Goal: Task Accomplishment & Management: Use online tool/utility

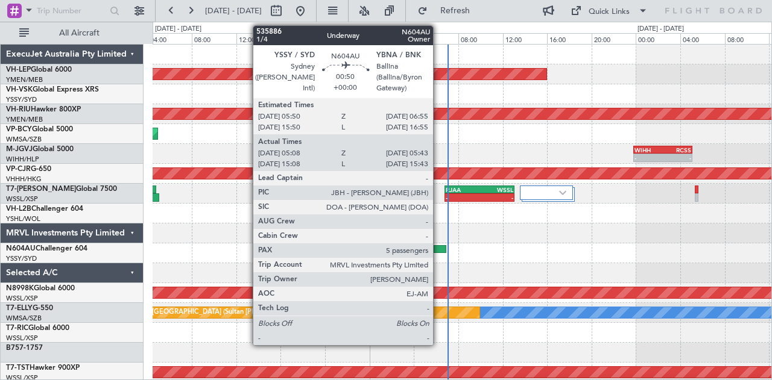
click at [439, 247] on div at bounding box center [439, 249] width 12 height 8
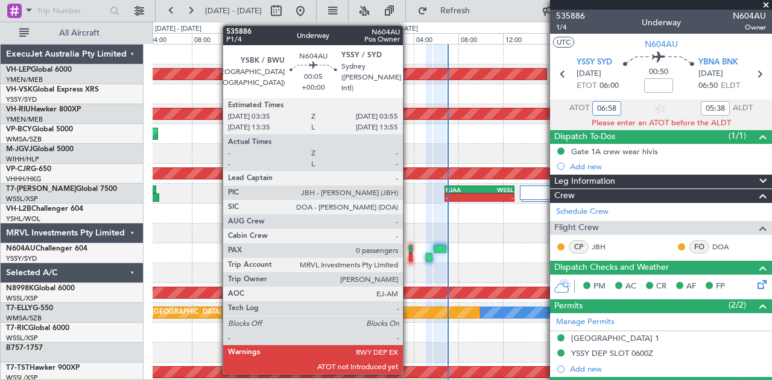
click at [409, 247] on div at bounding box center [411, 249] width 4 height 8
type input "06:58"
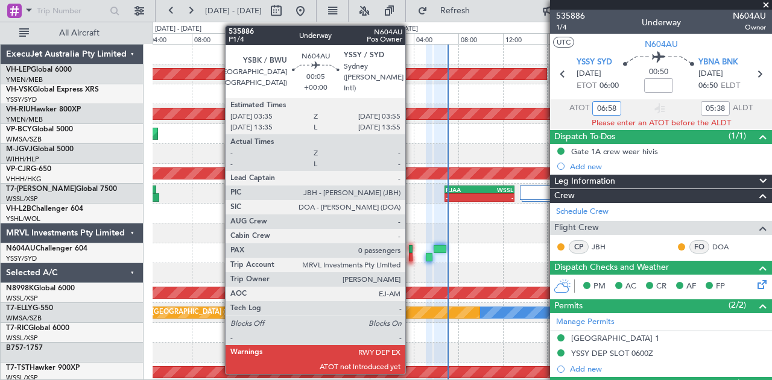
click at [411, 248] on div at bounding box center [411, 249] width 4 height 8
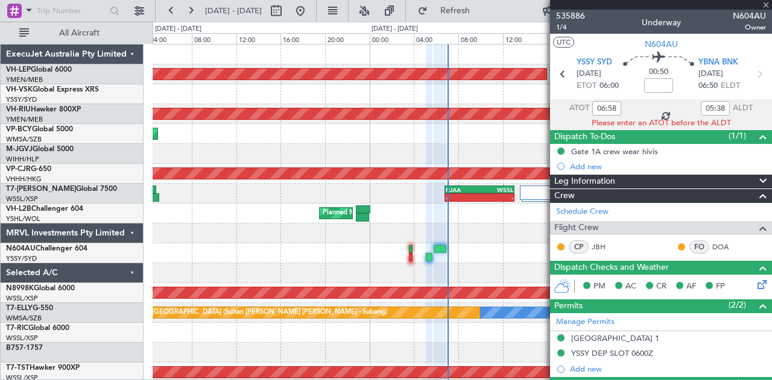
type input "0"
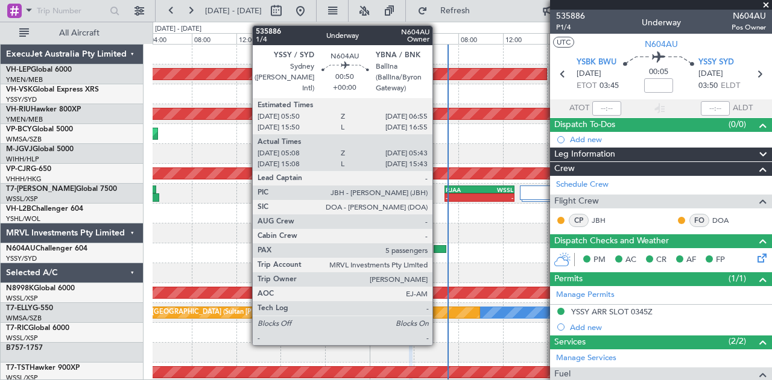
click at [438, 248] on div at bounding box center [439, 249] width 12 height 8
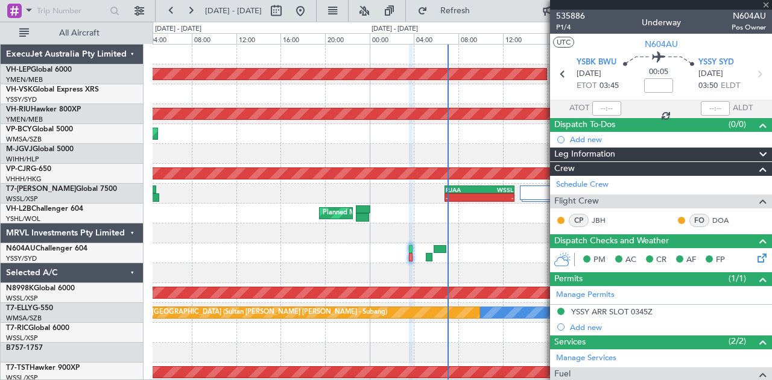
type input "05:18"
type input "05:38"
type input "5"
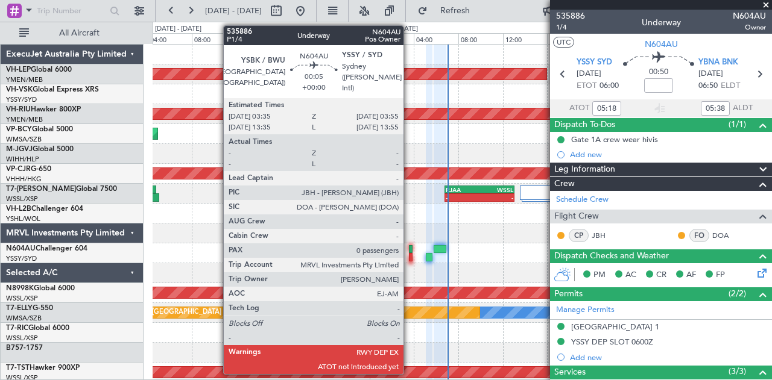
click at [409, 245] on div at bounding box center [411, 249] width 4 height 8
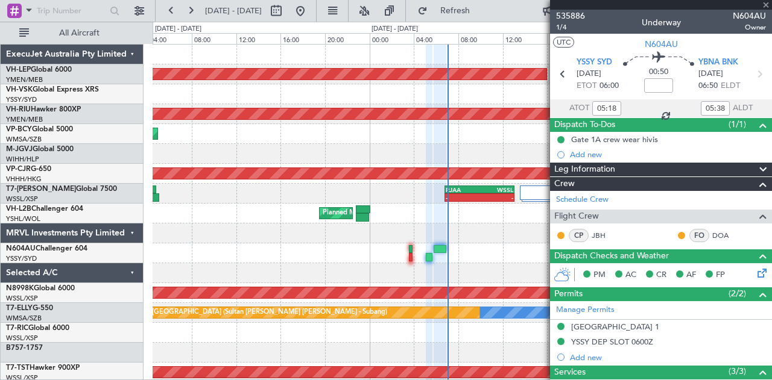
type input "0"
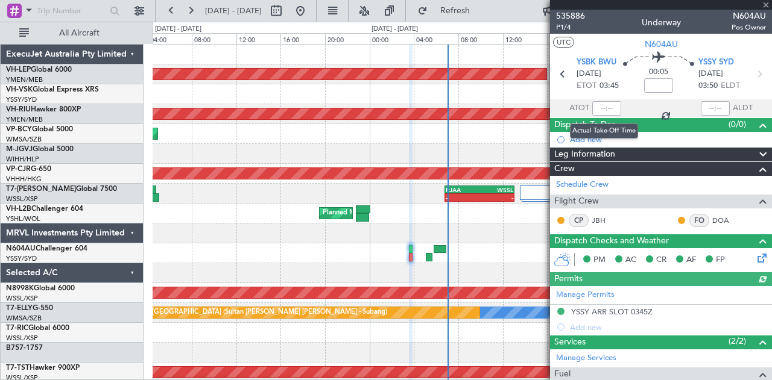
click at [611, 105] on div at bounding box center [606, 108] width 29 height 14
click at [596, 103] on input "text" at bounding box center [606, 108] width 29 height 14
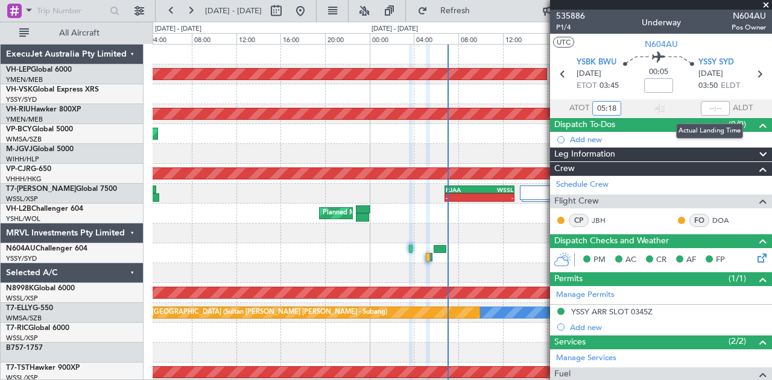
type input "05:18"
click at [706, 105] on input "text" at bounding box center [714, 108] width 29 height 14
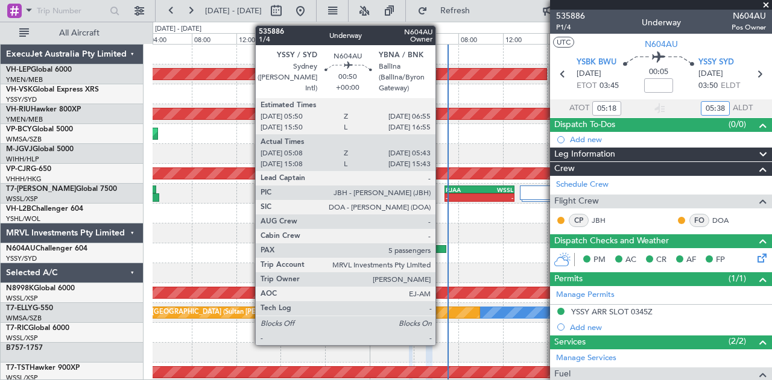
click at [441, 247] on div at bounding box center [439, 249] width 12 height 8
type input "05:38"
click at [442, 247] on div at bounding box center [439, 249] width 12 height 8
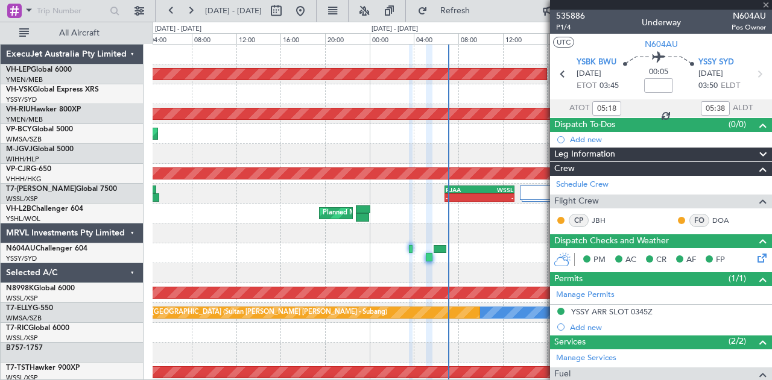
type input "5"
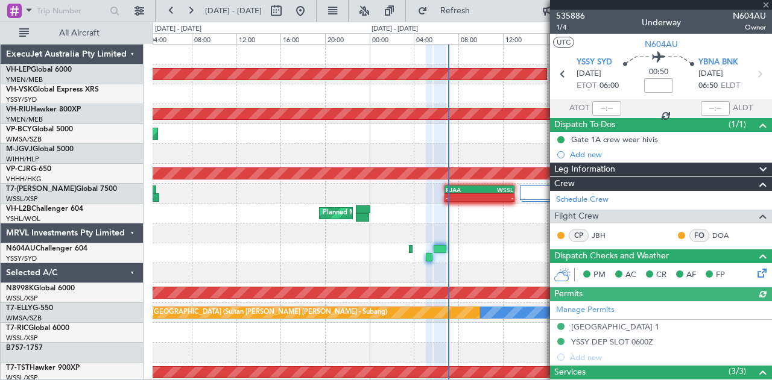
type input "15:18"
type input "15:38"
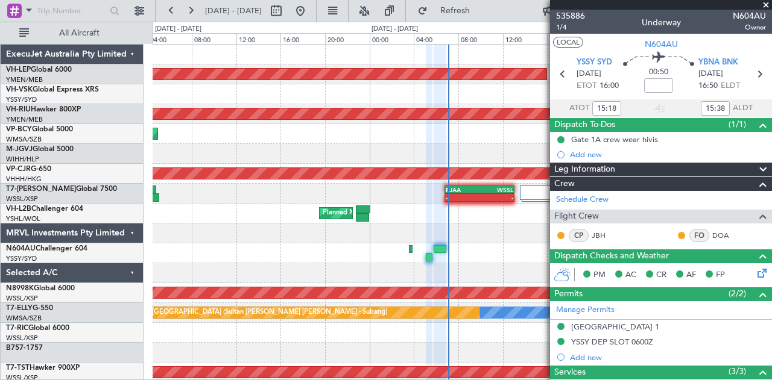
type input "05:18"
type input "05:38"
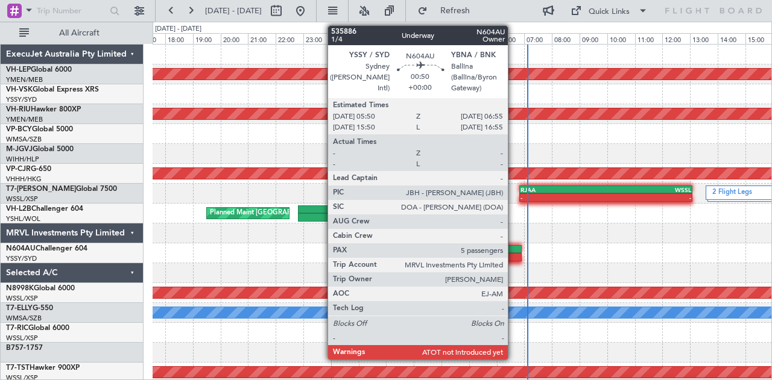
click at [514, 245] on div at bounding box center [506, 249] width 30 height 8
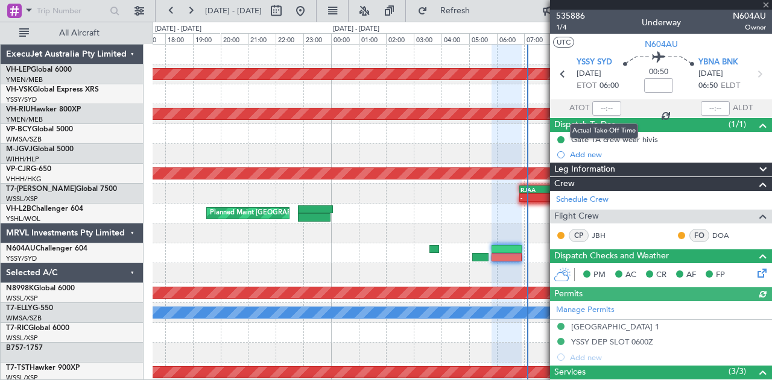
click at [603, 101] on div at bounding box center [606, 108] width 29 height 14
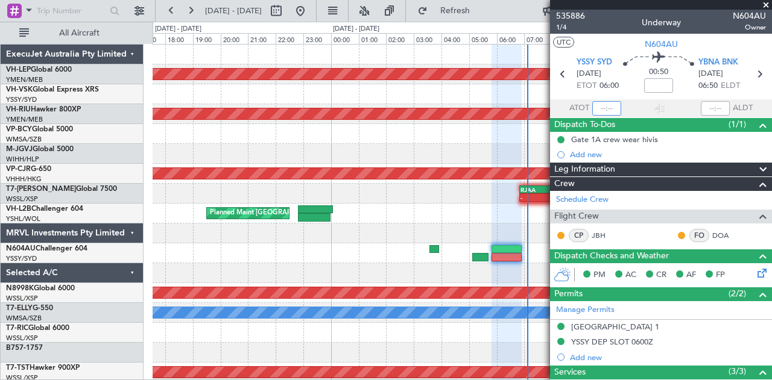
click at [608, 110] on input "text" at bounding box center [606, 108] width 29 height 14
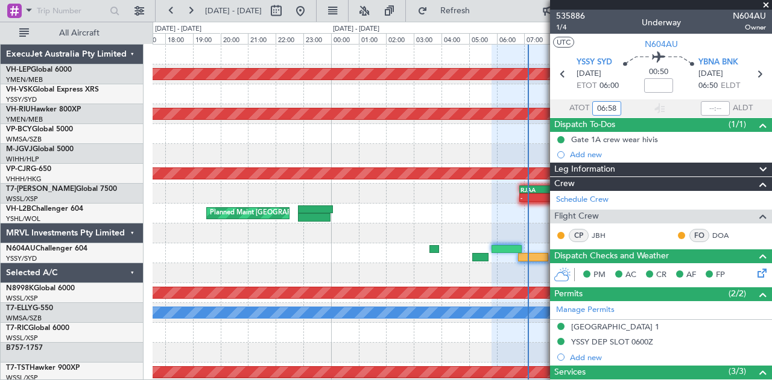
type input "06:58"
